Goal: Information Seeking & Learning: Learn about a topic

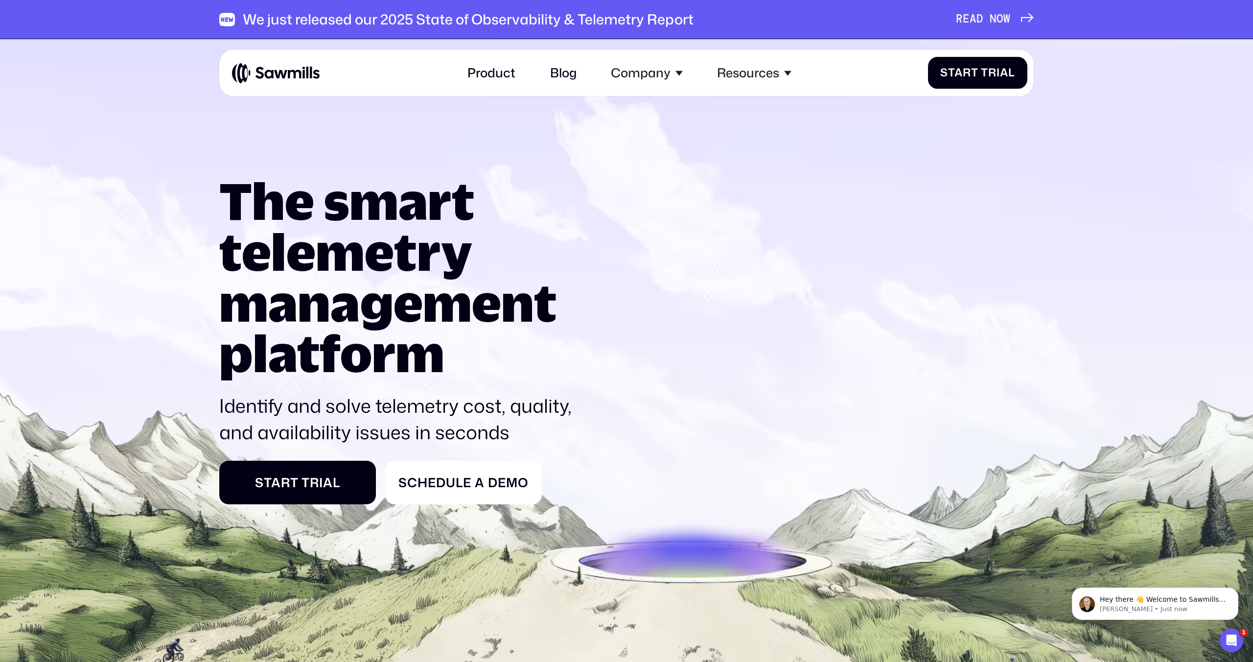
click at [443, 23] on div "We just released our 2025 State of Observability & Telemetry Report" at bounding box center [468, 19] width 451 height 17
click at [506, 74] on link "Product" at bounding box center [491, 73] width 67 height 34
click at [543, 71] on link "Blog" at bounding box center [563, 73] width 45 height 34
click at [645, 70] on div "Company" at bounding box center [641, 73] width 60 height 15
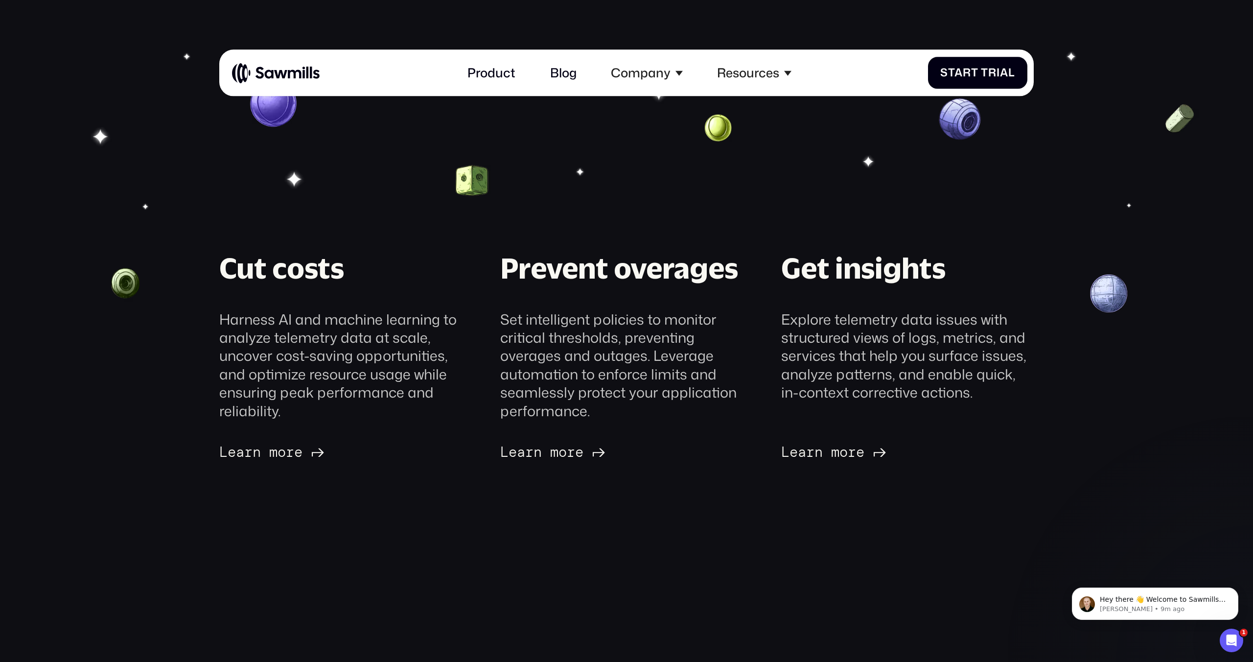
scroll to position [36, 0]
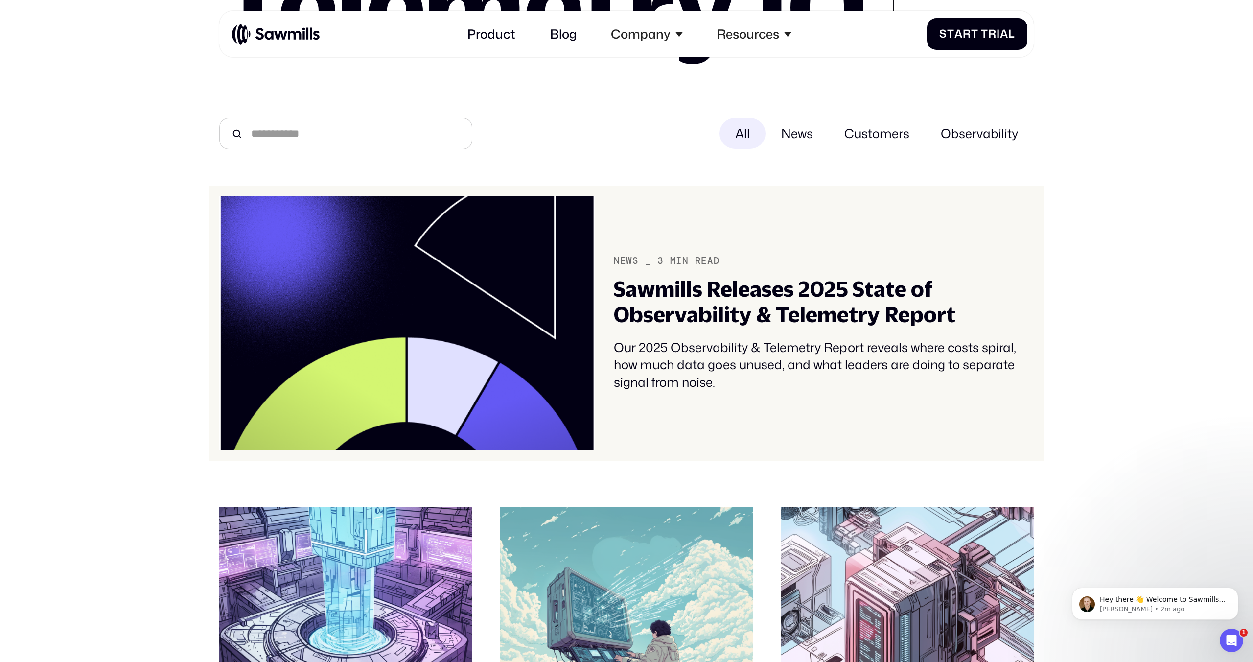
scroll to position [196, 0]
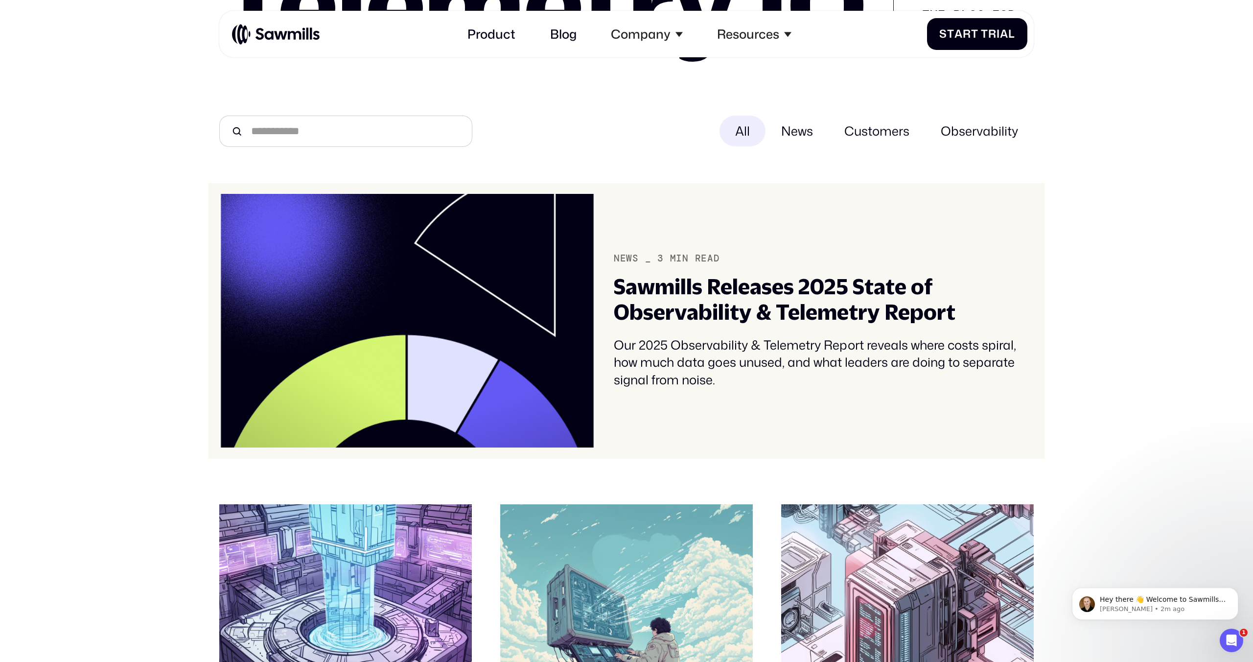
click at [871, 304] on div "Sawmills Releases 2025 State of Observability & Telemetry Report" at bounding box center [824, 300] width 420 height 52
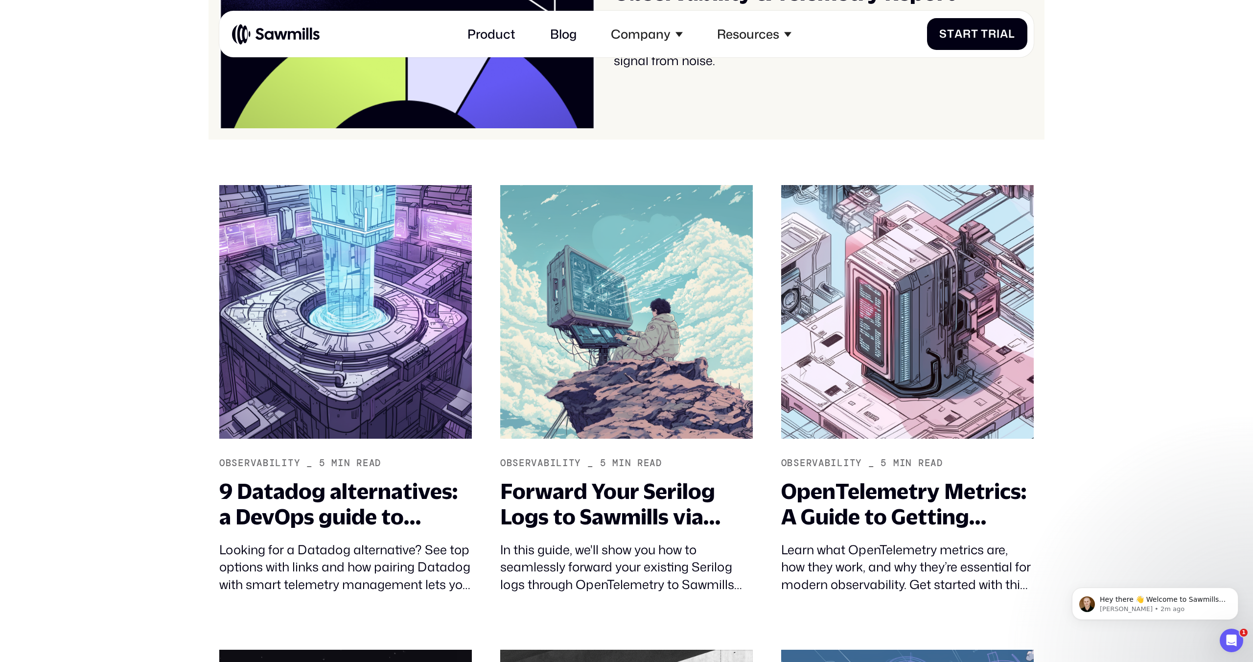
scroll to position [526, 0]
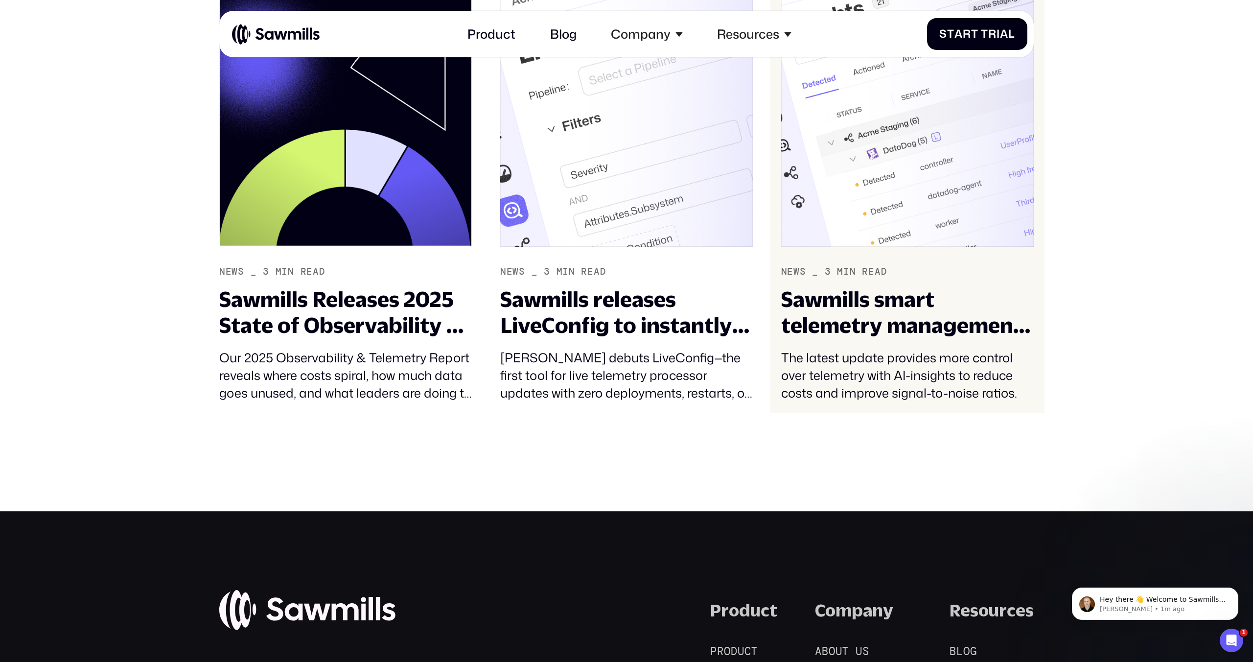
scroll to position [2843, 0]
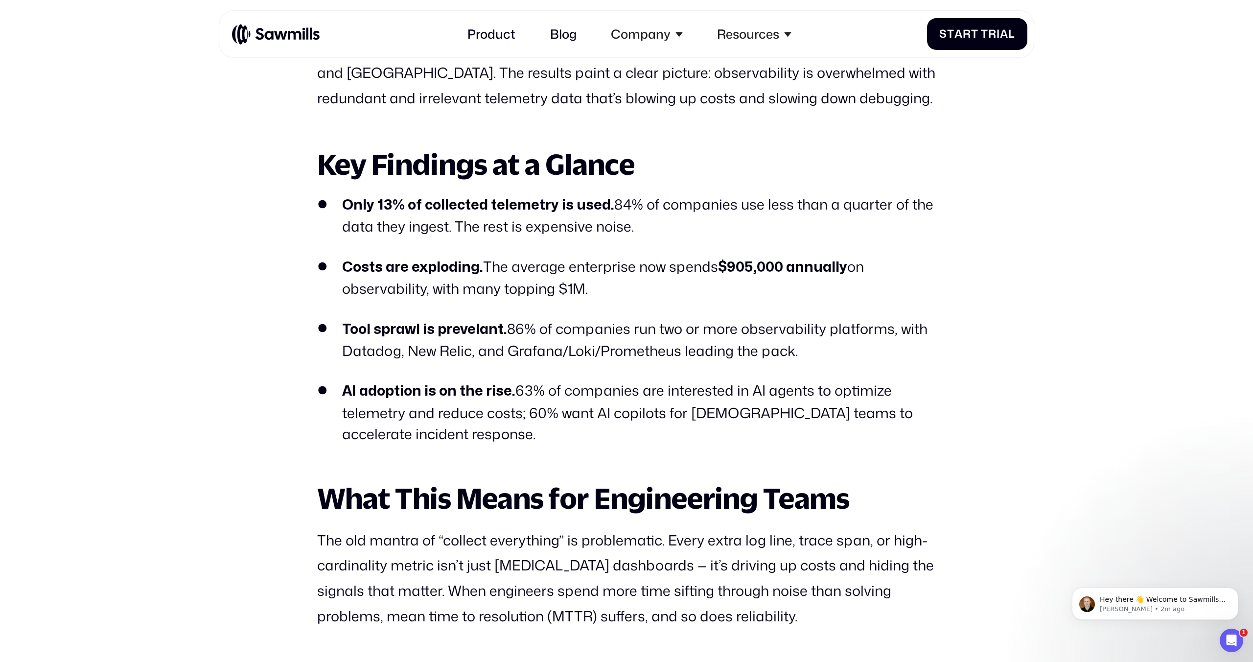
scroll to position [906, 0]
drag, startPoint x: 615, startPoint y: 274, endPoint x: 658, endPoint y: 283, distance: 44.2
click at [658, 283] on li "Costs are exploding. The average enterprise now spends $905,000 annually on obs…" at bounding box center [626, 278] width 619 height 43
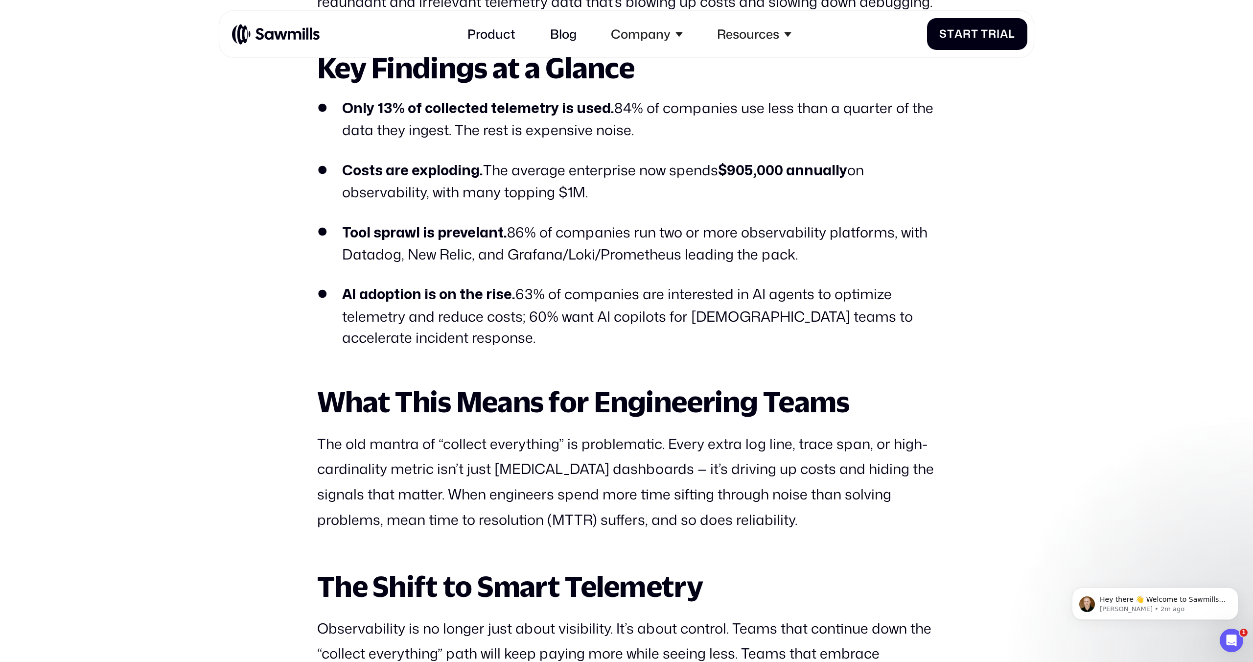
scroll to position [1004, 0]
click at [671, 209] on ul "Only 13% of collected telemetry is used. 84% of companies use less than a quart…" at bounding box center [626, 221] width 619 height 251
drag, startPoint x: 679, startPoint y: 206, endPoint x: 746, endPoint y: 180, distance: 72.1
click at [746, 180] on ul "Only 13% of collected telemetry is used. 84% of companies use less than a quart…" at bounding box center [626, 221] width 619 height 251
click at [740, 181] on li "Costs are exploding. The average enterprise now spends $905,000 annually on obs…" at bounding box center [626, 180] width 619 height 43
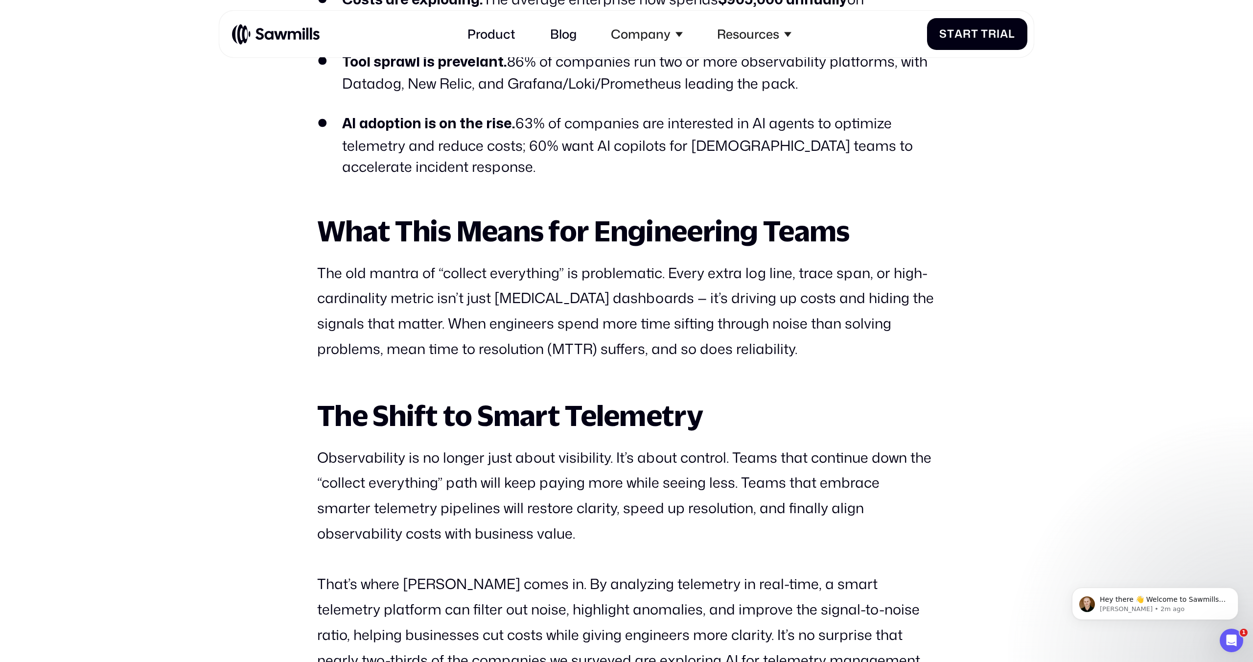
scroll to position [1175, 0]
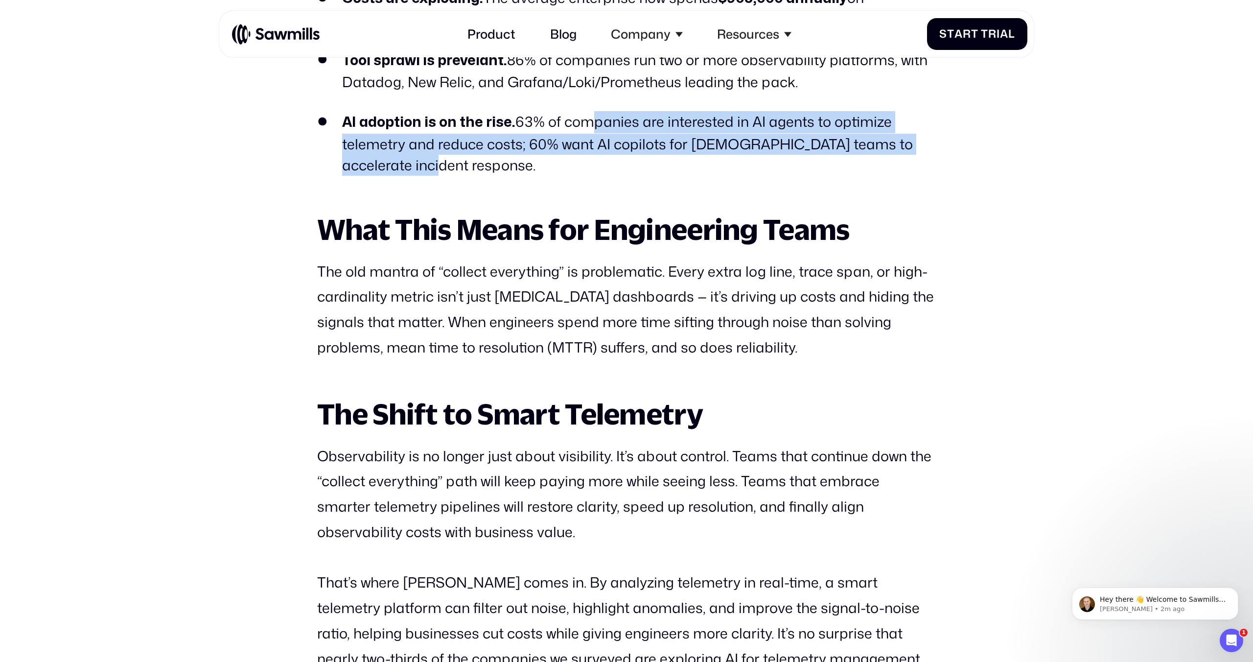
drag, startPoint x: 579, startPoint y: 121, endPoint x: 630, endPoint y: 161, distance: 63.8
click at [630, 161] on li "AI adoption is on the rise. 63% of companies are interested in AI agents to opt…" at bounding box center [626, 143] width 619 height 65
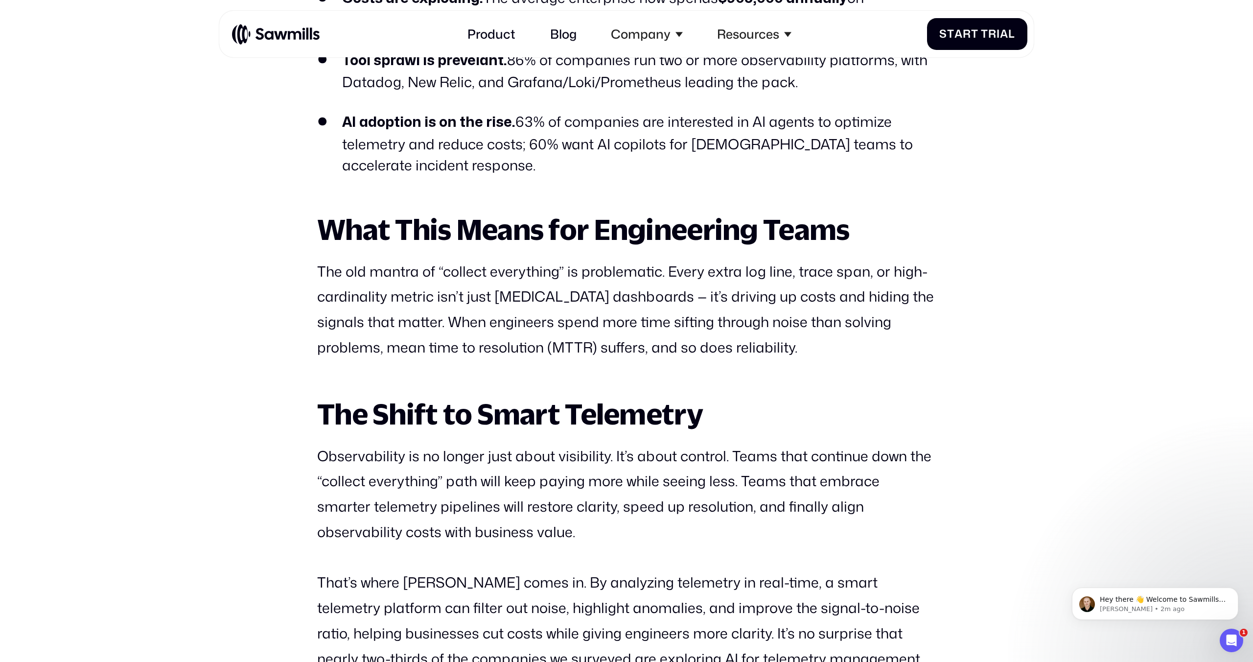
click at [630, 161] on li "AI adoption is on the rise. 63% of companies are interested in AI agents to opt…" at bounding box center [626, 143] width 619 height 65
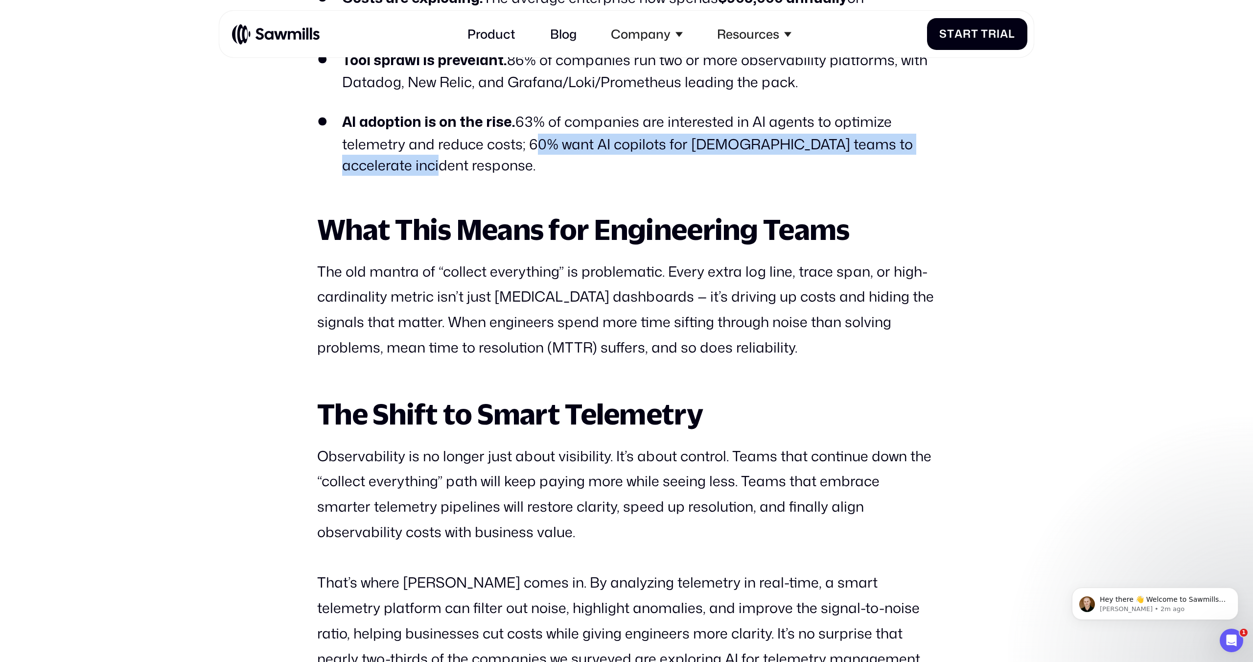
drag, startPoint x: 592, startPoint y: 157, endPoint x: 528, endPoint y: 144, distance: 65.9
click at [528, 144] on li "AI adoption is on the rise. 63% of companies are interested in AI agents to opt…" at bounding box center [626, 143] width 619 height 65
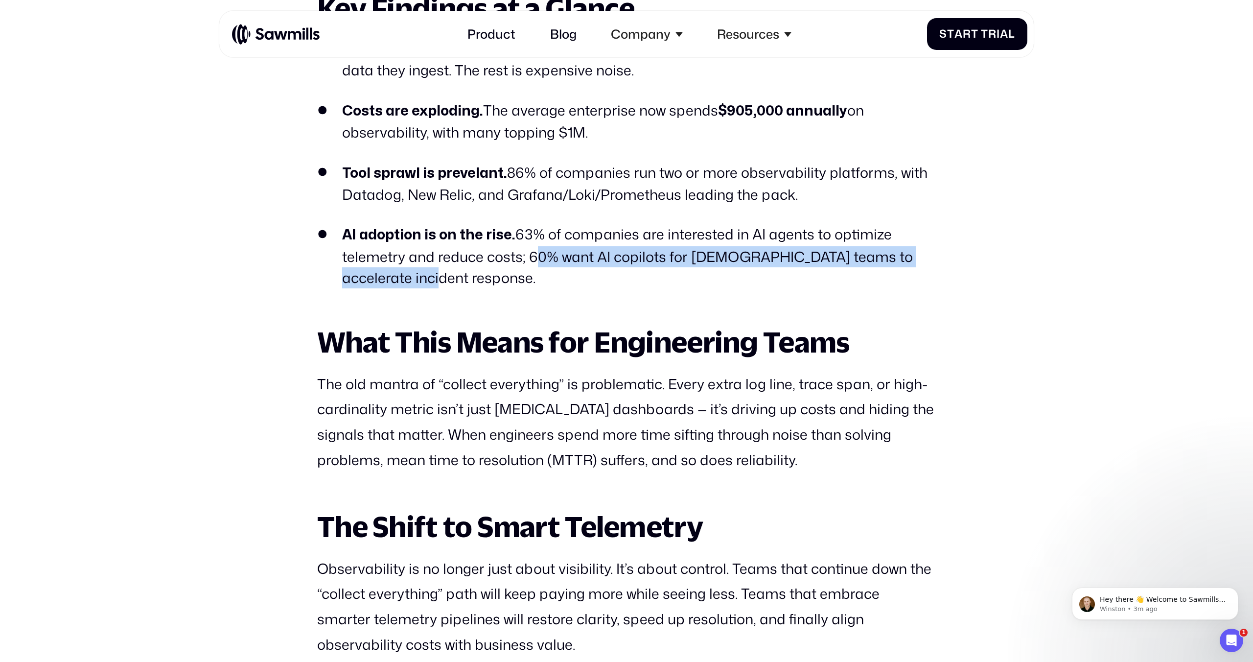
scroll to position [1063, 0]
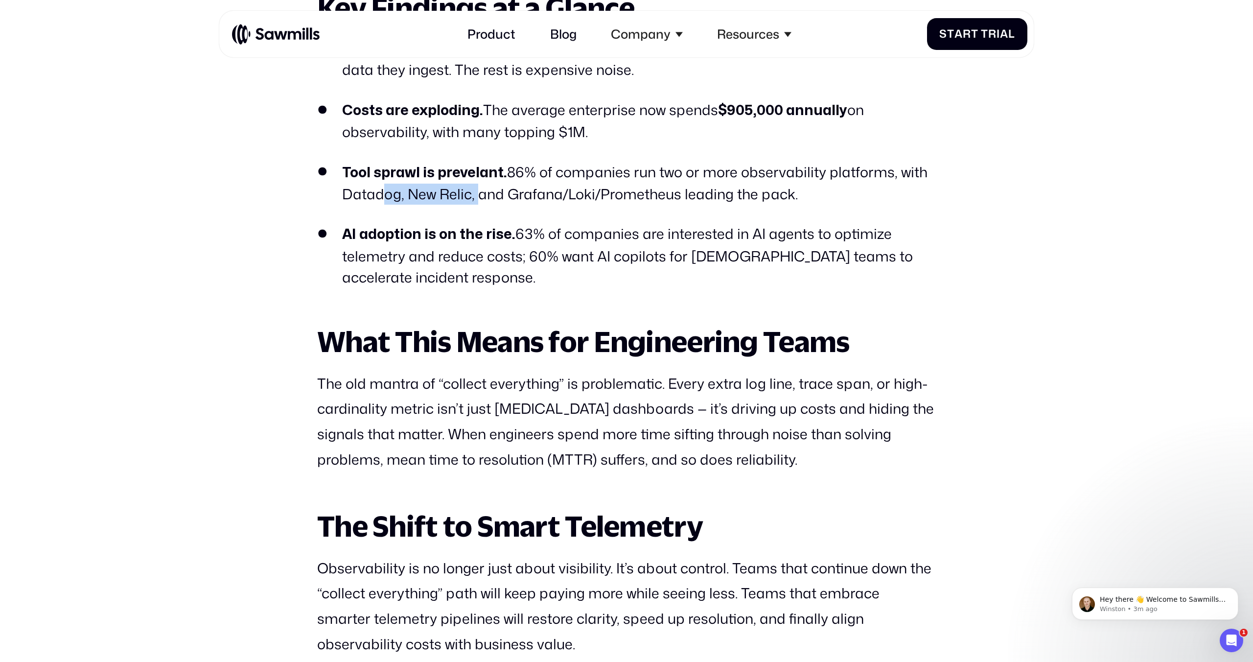
drag, startPoint x: 375, startPoint y: 197, endPoint x: 473, endPoint y: 199, distance: 97.4
click at [473, 199] on li "Tool sprawl is prevelant. 86% of companies run two or more observability platfo…" at bounding box center [626, 183] width 619 height 43
click at [473, 198] on li "Tool sprawl is prevelant. 86% of companies run two or more observability platfo…" at bounding box center [626, 183] width 619 height 43
click at [521, 189] on li "Tool sprawl is prevelant. 86% of companies run two or more observability platfo…" at bounding box center [626, 183] width 619 height 43
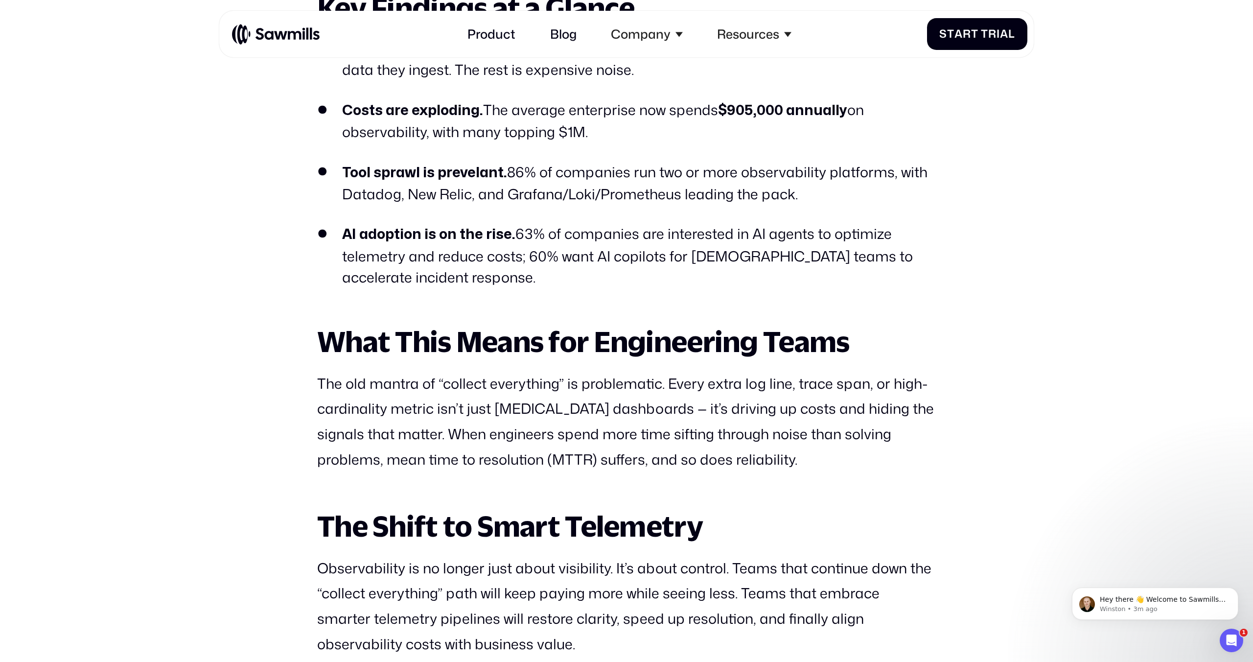
click at [565, 195] on li "Tool sprawl is prevelant. 86% of companies run two or more observability platfo…" at bounding box center [626, 183] width 619 height 43
click at [621, 195] on li "Tool sprawl is prevelant. 86% of companies run two or more observability platfo…" at bounding box center [626, 183] width 619 height 43
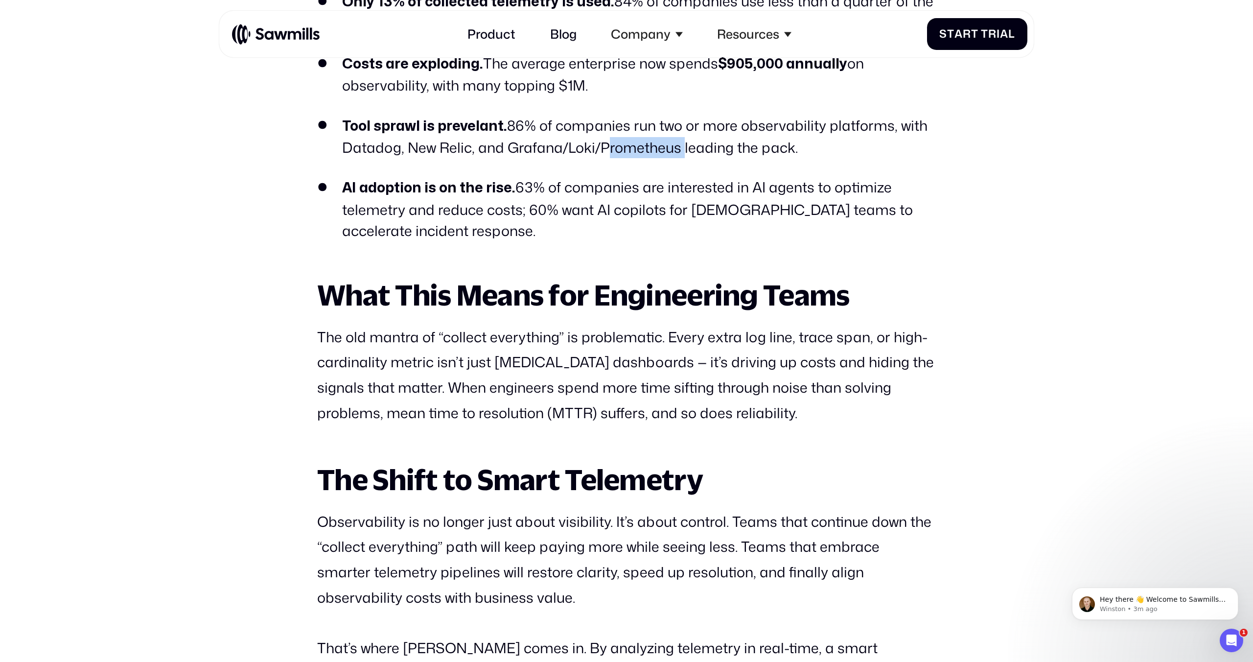
scroll to position [1108, 0]
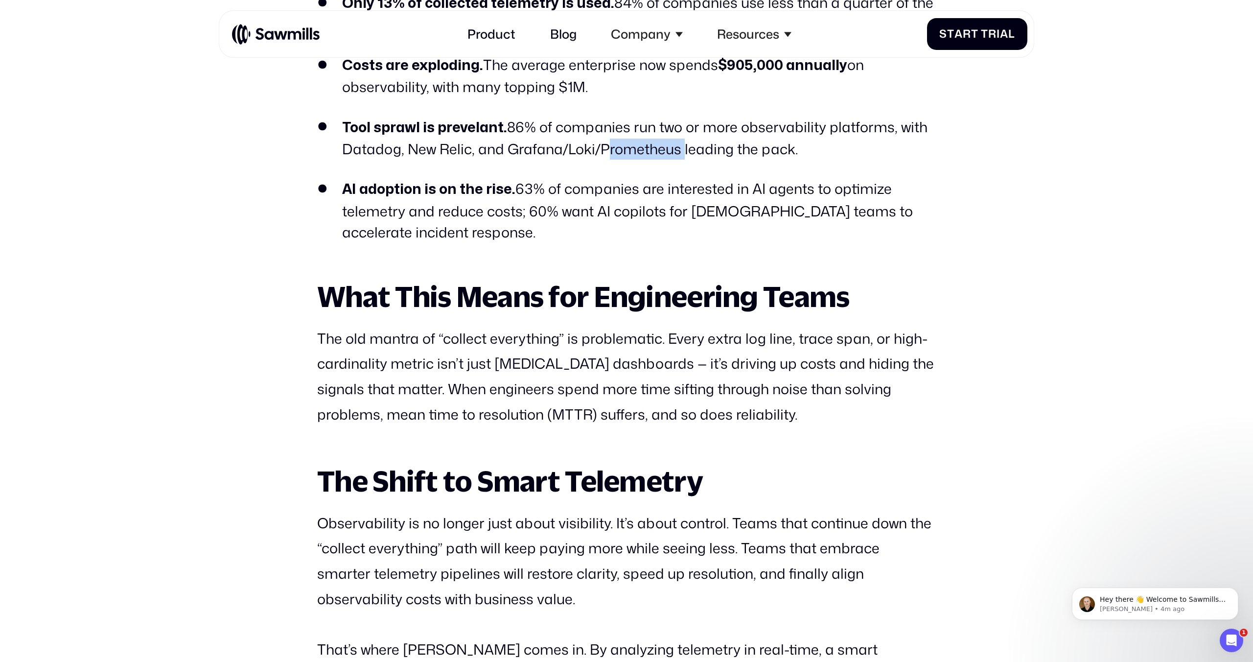
click at [639, 155] on li "Tool sprawl is prevelant. 86% of companies run two or more observability platfo…" at bounding box center [626, 138] width 619 height 43
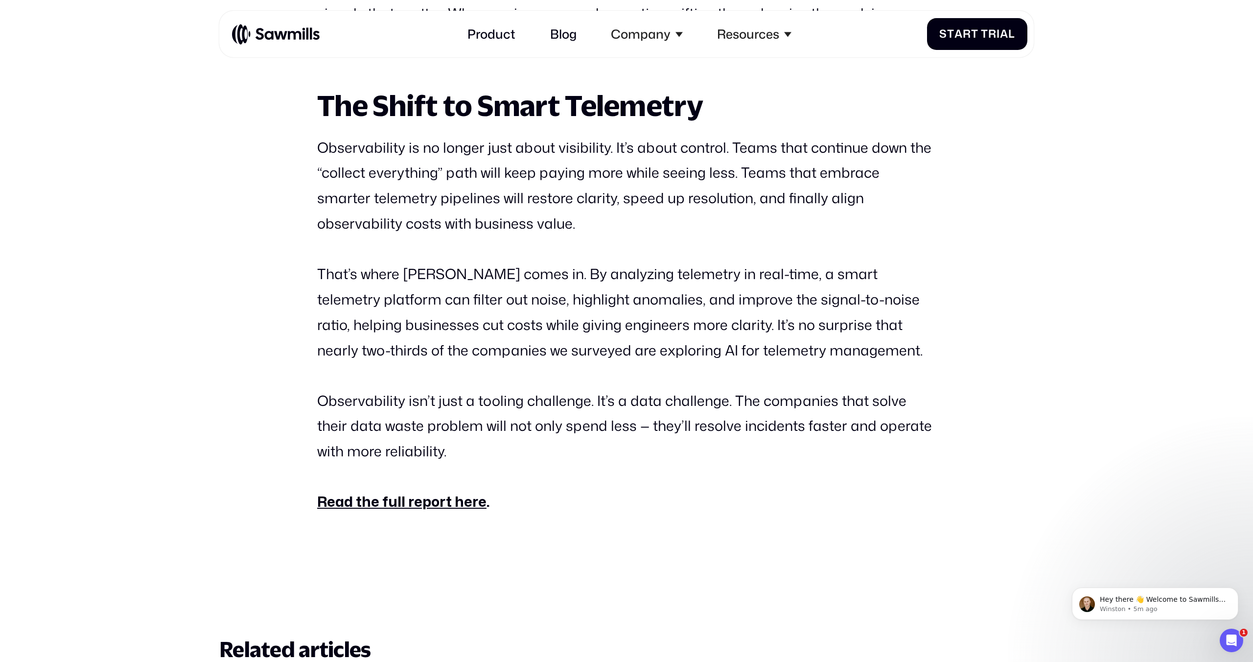
scroll to position [1483, 0]
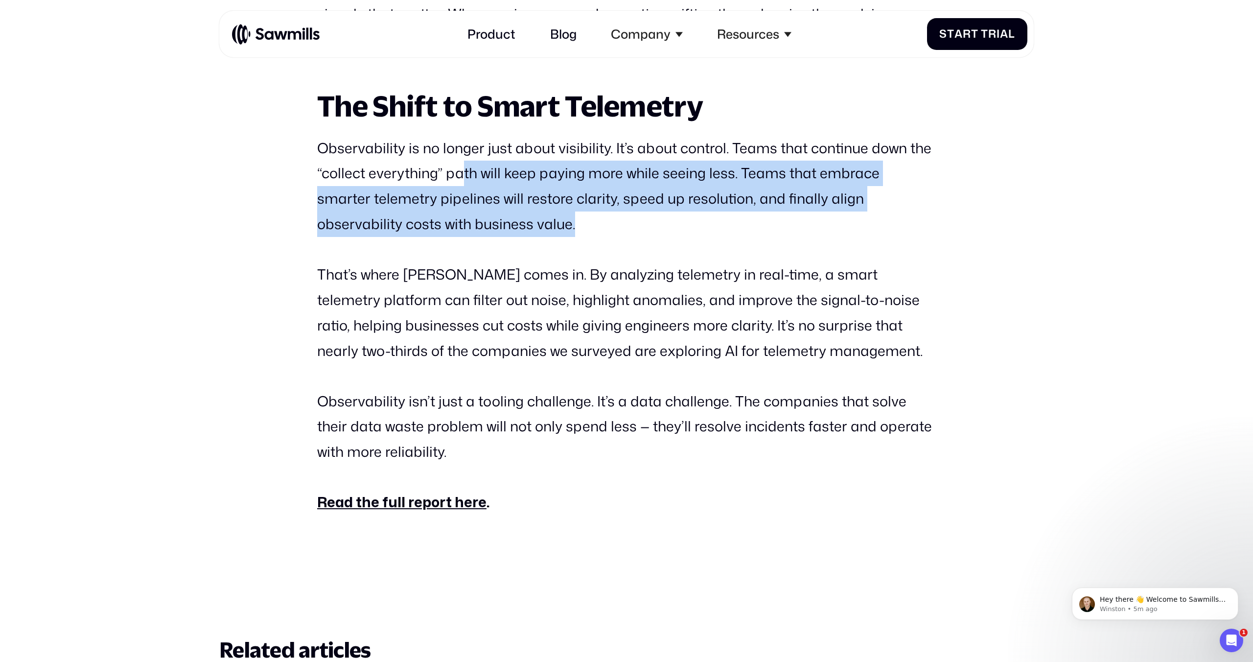
drag, startPoint x: 485, startPoint y: 178, endPoint x: 660, endPoint y: 223, distance: 180.9
click at [660, 223] on p "Observability is no longer just about visibility. It’s about control. Teams tha…" at bounding box center [626, 186] width 619 height 101
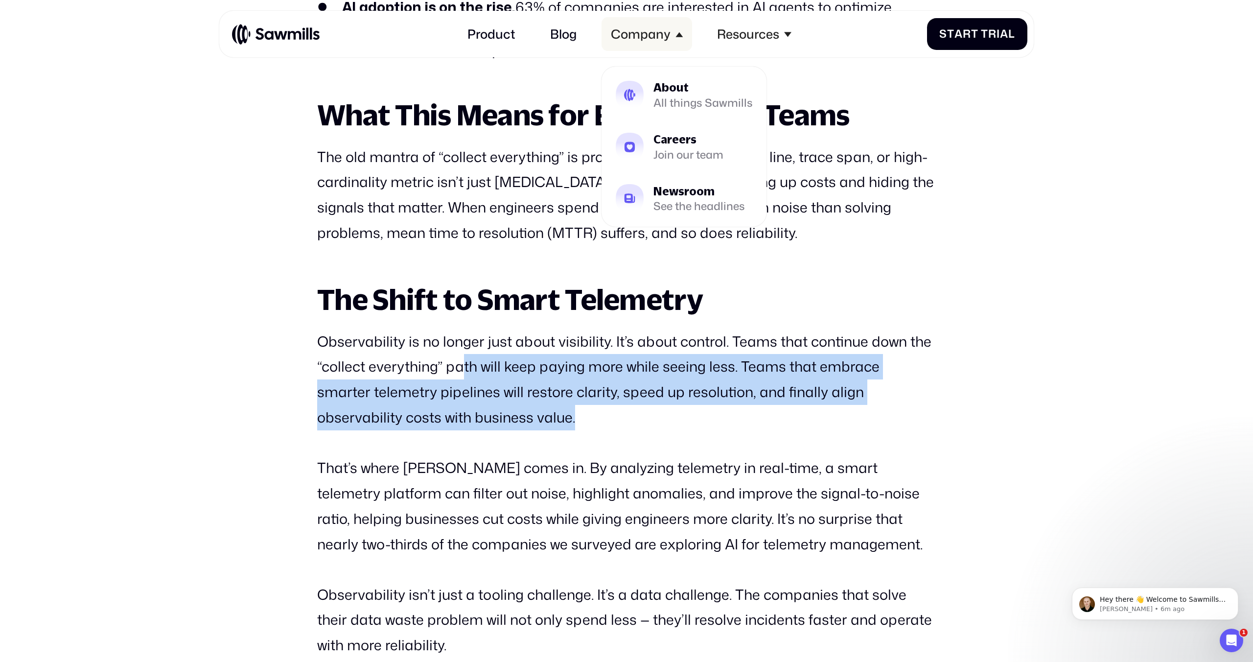
scroll to position [1289, 0]
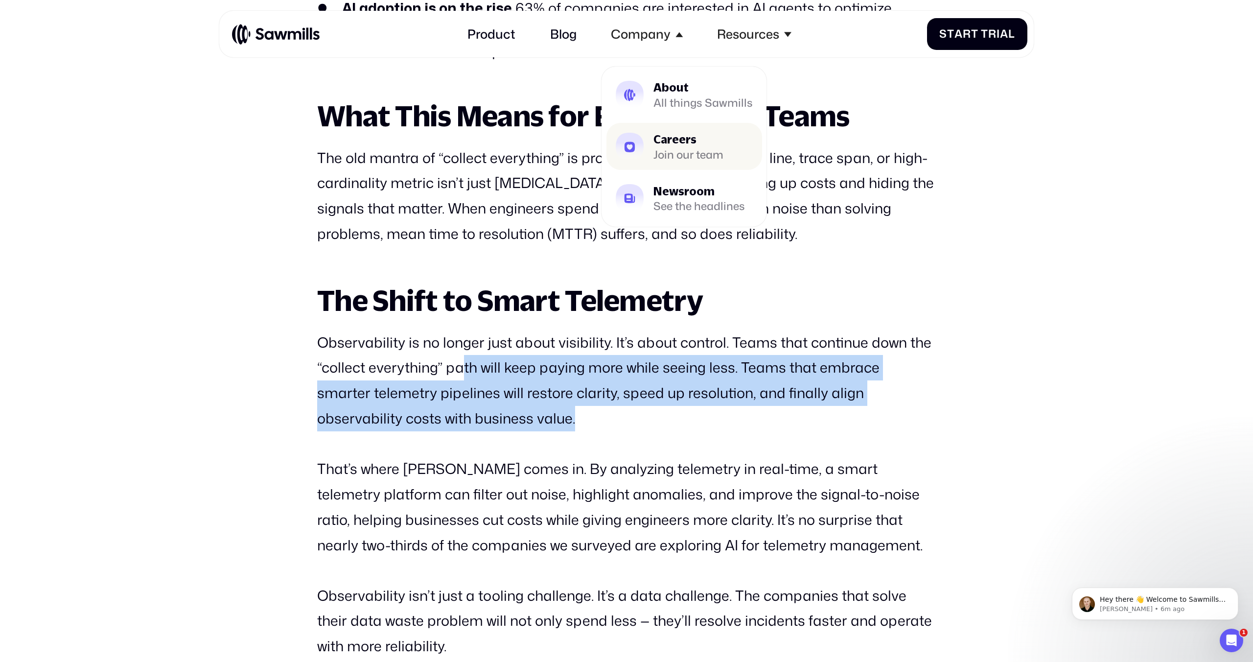
click at [687, 127] on link "Careers Join our team" at bounding box center [685, 146] width 156 height 47
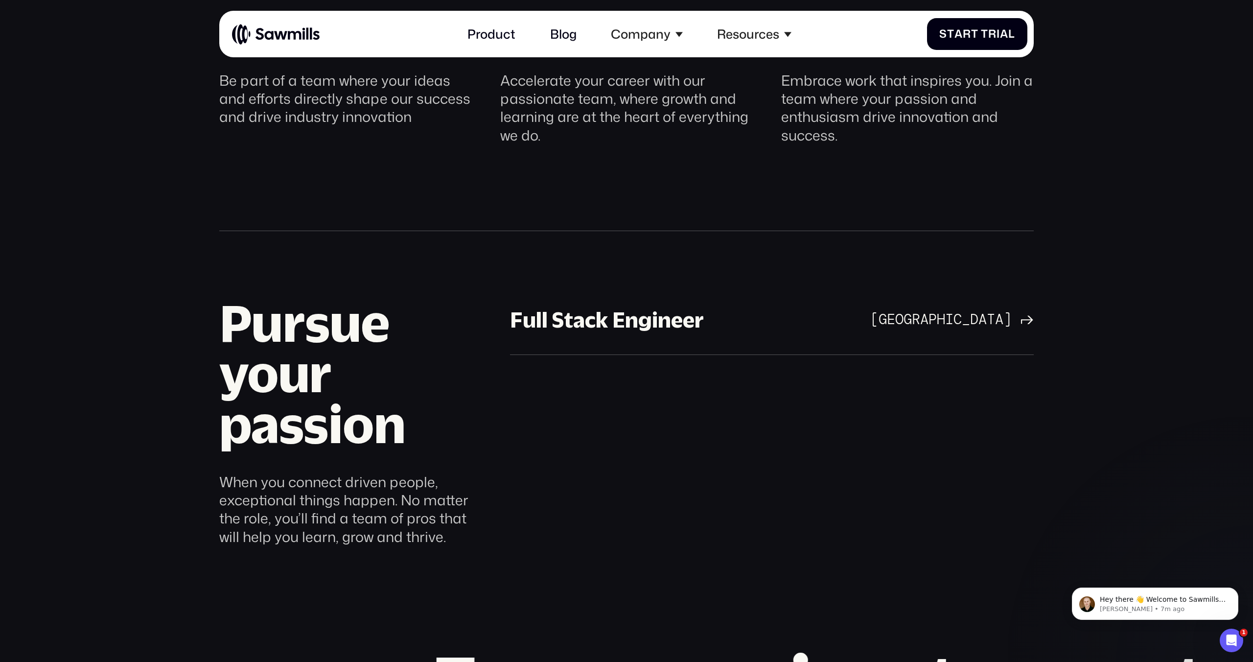
scroll to position [859, 0]
